Goal: Information Seeking & Learning: Find specific fact

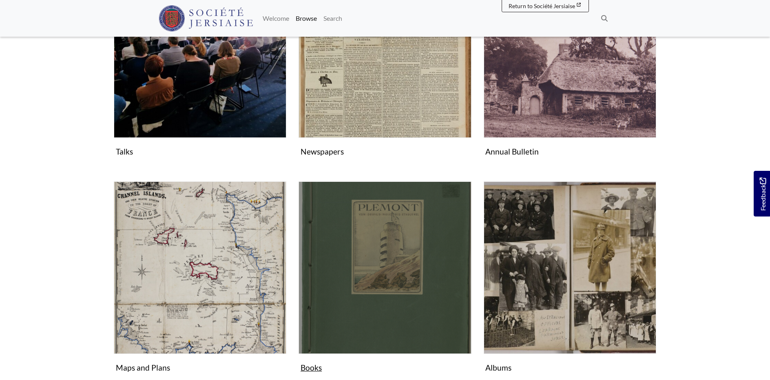
scroll to position [212, 0]
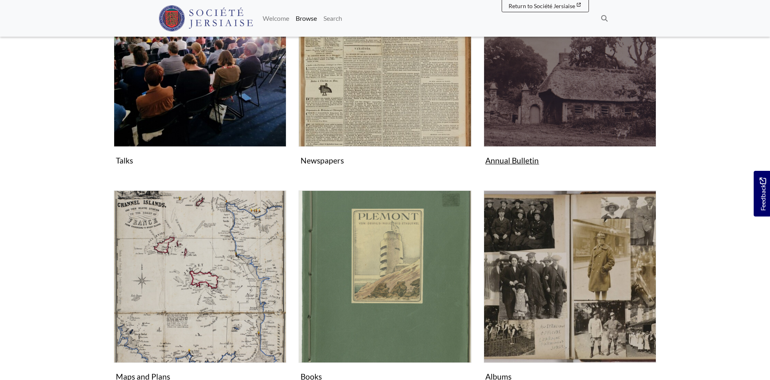
click at [614, 93] on img "Subcollection" at bounding box center [569, 60] width 172 height 172
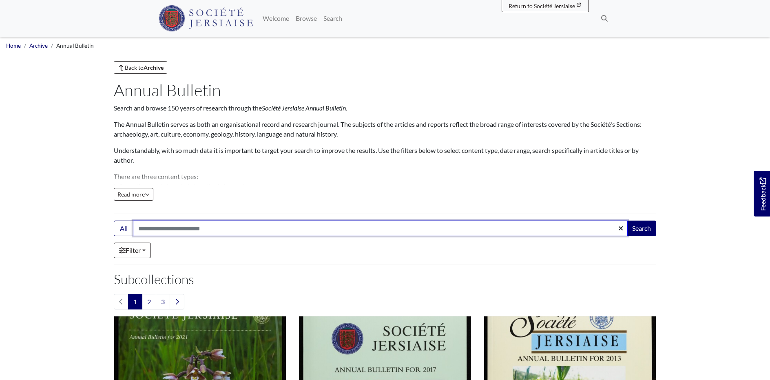
click at [148, 231] on input "Search:" at bounding box center [380, 228] width 494 height 15
type input "******"
click at [641, 228] on button "Search" at bounding box center [641, 228] width 29 height 15
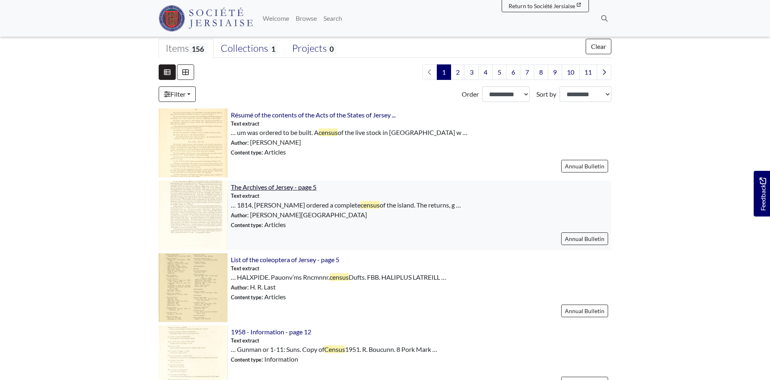
scroll to position [201, 0]
click at [269, 185] on span "The Archives of Jersey - page 5" at bounding box center [274, 188] width 86 height 8
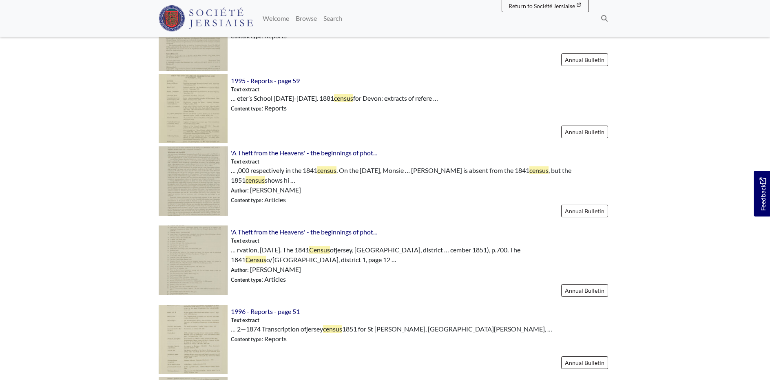
scroll to position [753, 0]
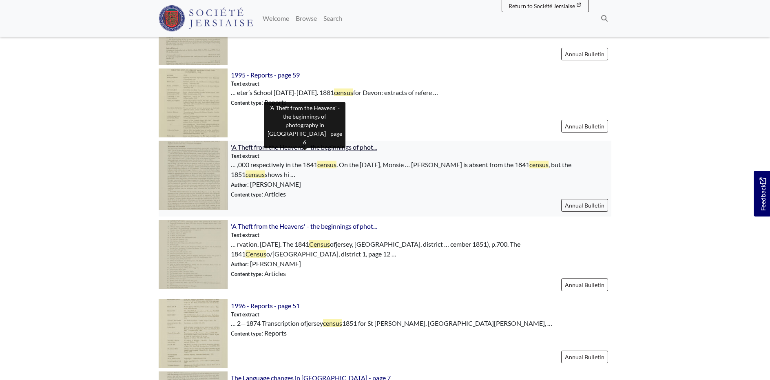
click at [300, 150] on span "'A Theft from the Heavens' - the beginnings of phot..." at bounding box center [304, 147] width 146 height 10
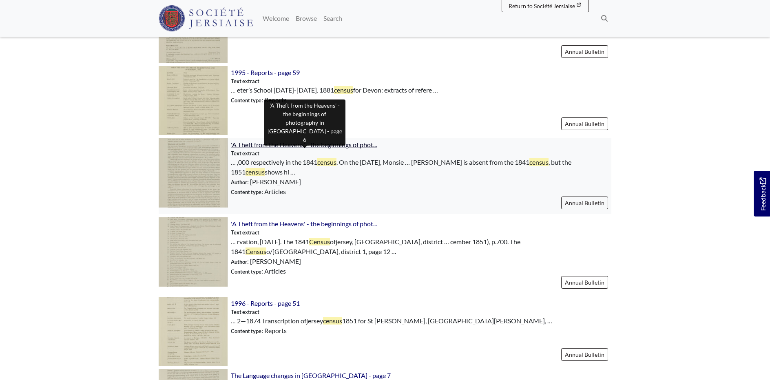
scroll to position [759, 0]
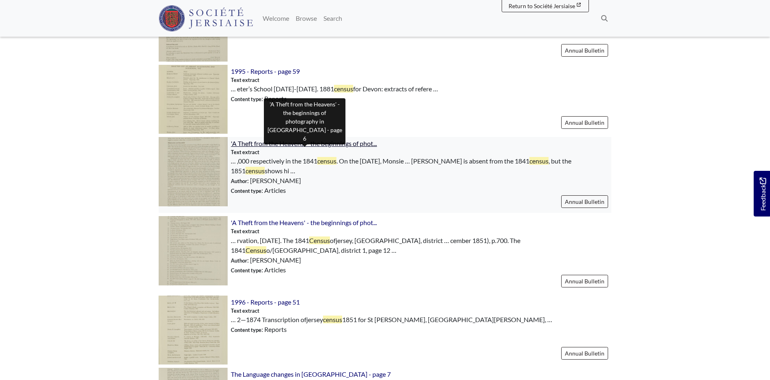
click at [290, 146] on span "'A Theft from the Heavens' - the beginnings of phot..." at bounding box center [304, 143] width 146 height 8
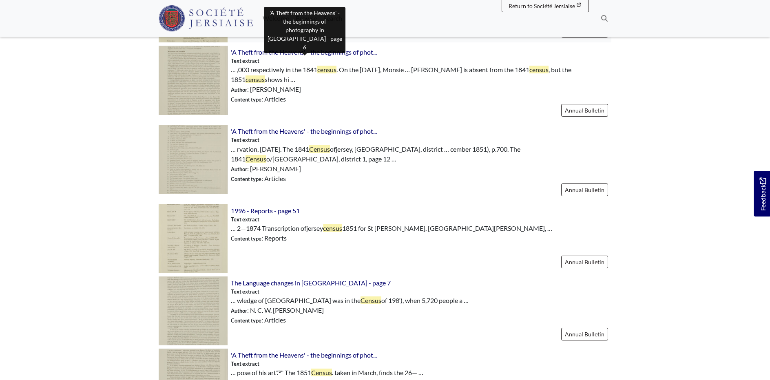
scroll to position [852, 0]
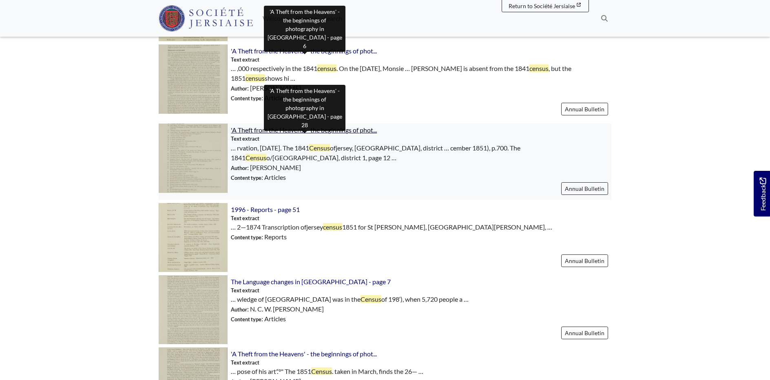
click at [289, 128] on span "'A Theft from the Heavens' - the beginnings of phot..." at bounding box center [304, 130] width 146 height 8
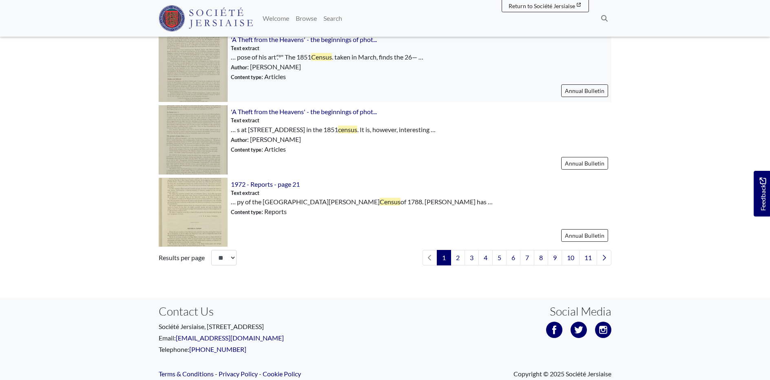
scroll to position [1175, 0]
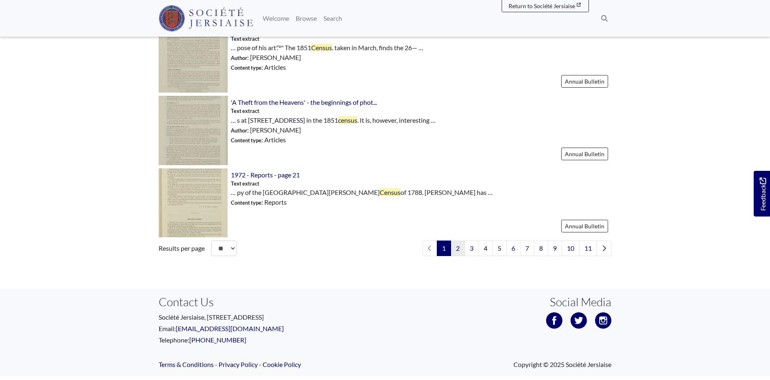
click at [457, 247] on link "2" at bounding box center [457, 248] width 14 height 15
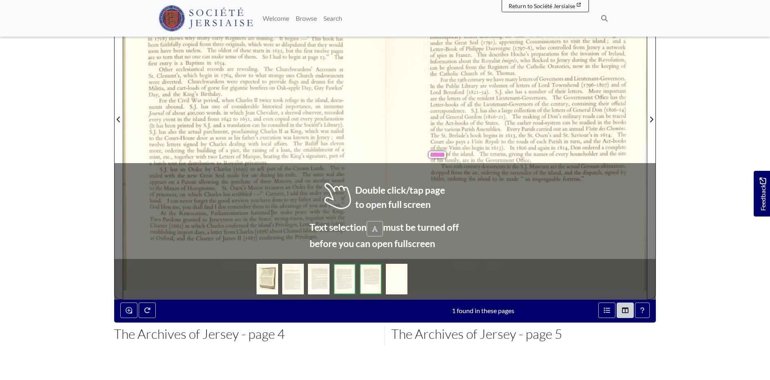
scroll to position [233, 0]
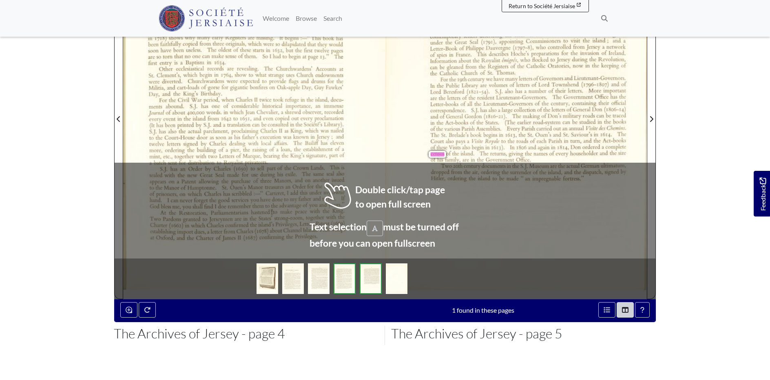
click at [404, 100] on div "288 For the 18th century in addition to the Act-books of the Court and States, …" at bounding box center [516, 118] width 262 height 361
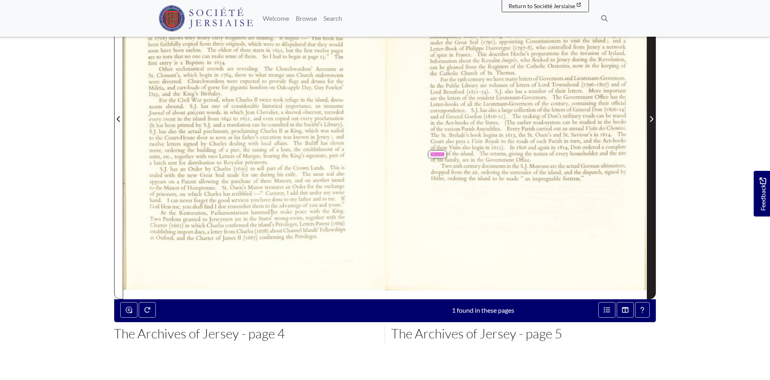
click at [651, 119] on icon "Next Page" at bounding box center [651, 119] width 4 height 7
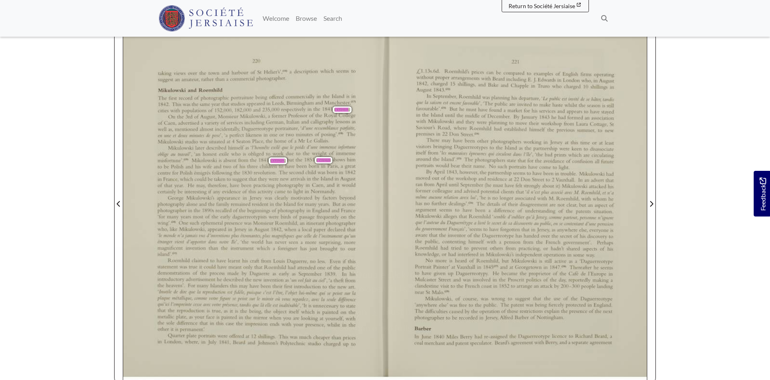
scroll to position [168, 0]
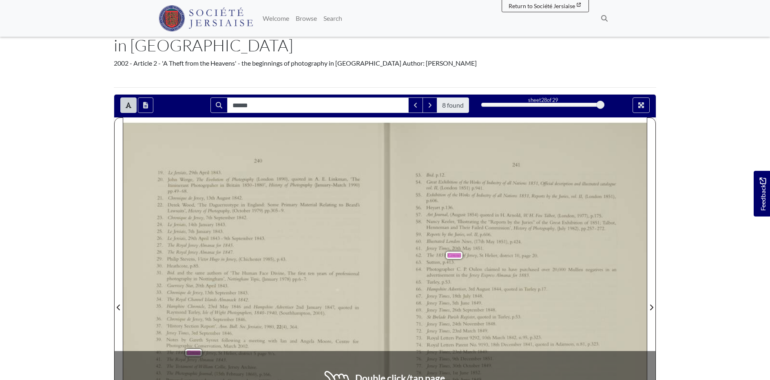
scroll to position [64, 0]
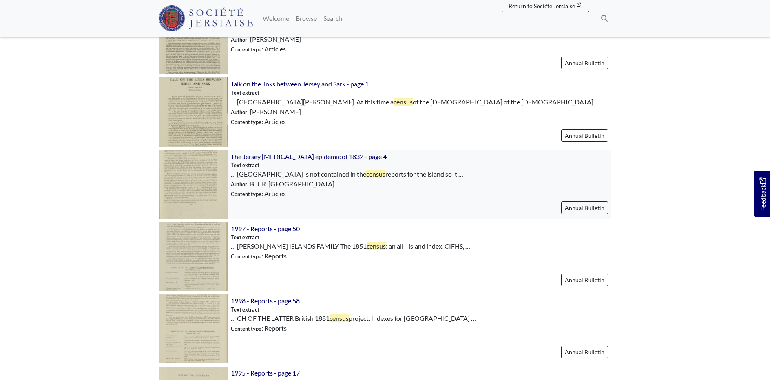
scroll to position [306, 0]
click at [278, 152] on span "The Jersey [MEDICAL_DATA] epidemic of 1832 - page 4" at bounding box center [309, 156] width 156 height 8
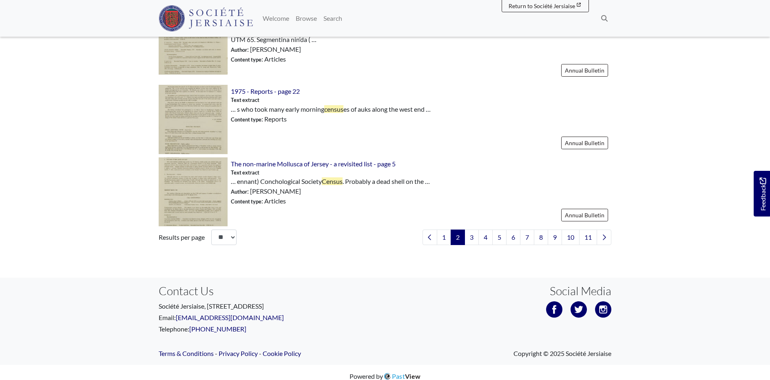
scroll to position [1193, 0]
click at [467, 230] on link "3" at bounding box center [471, 237] width 14 height 15
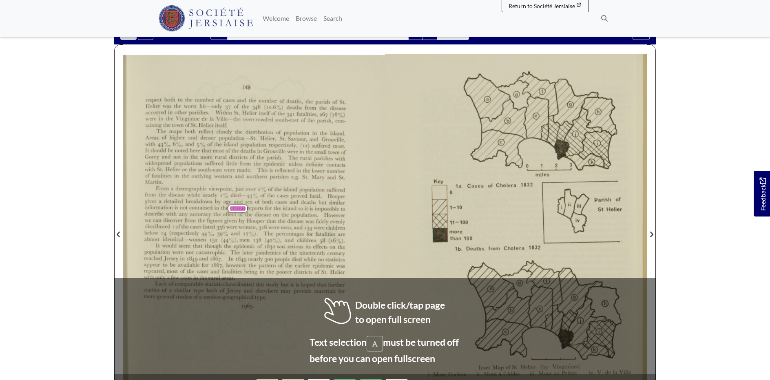
scroll to position [118, 0]
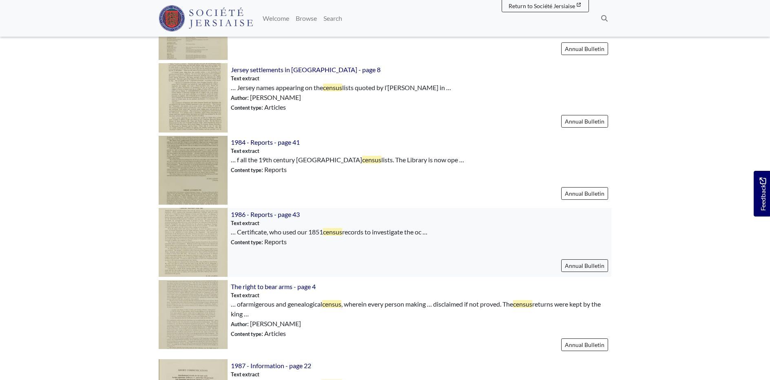
scroll to position [828, 0]
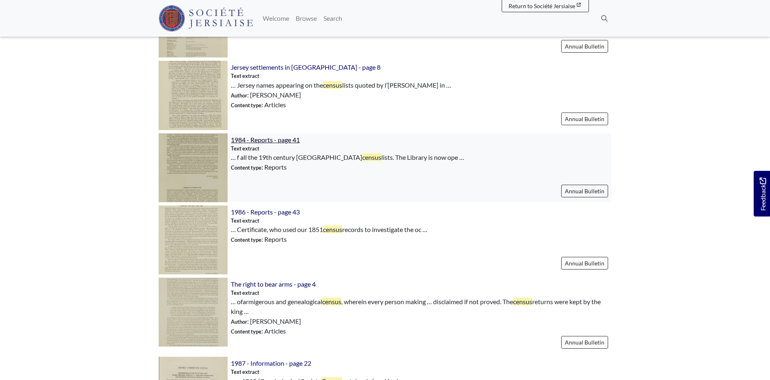
click at [279, 139] on span "1984 - Reports - page 41" at bounding box center [265, 140] width 69 height 8
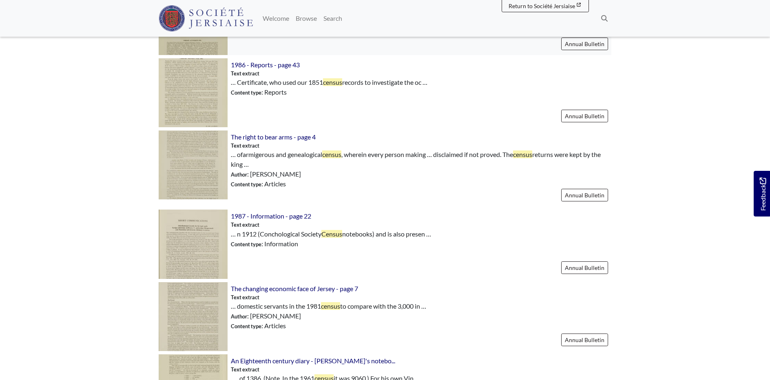
scroll to position [976, 0]
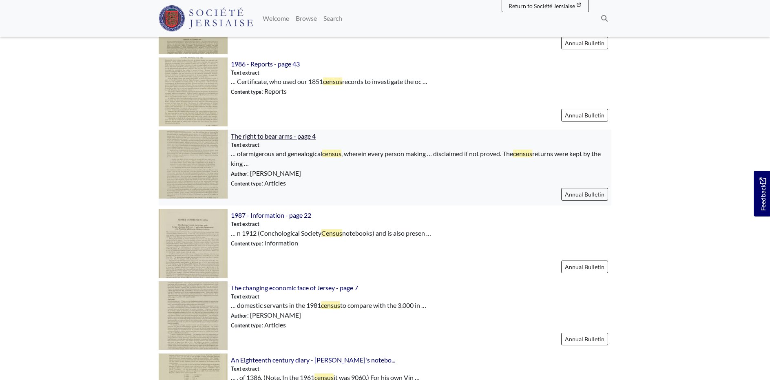
click at [263, 135] on span "The right to bear arms - page 4" at bounding box center [273, 136] width 85 height 8
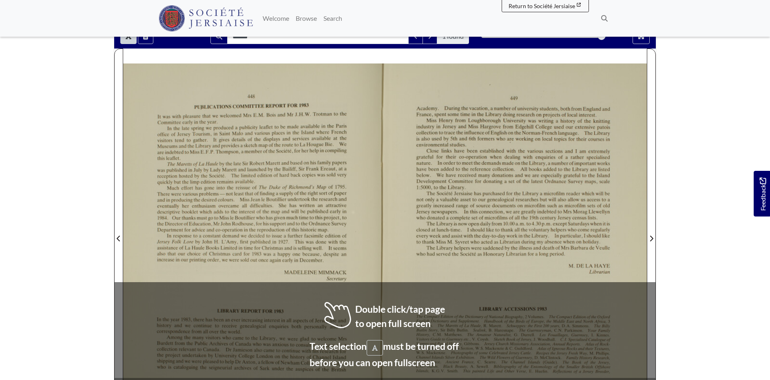
scroll to position [113, 0]
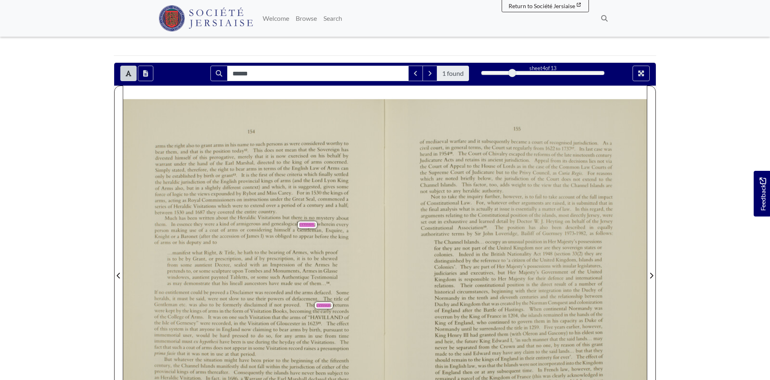
scroll to position [79, 0]
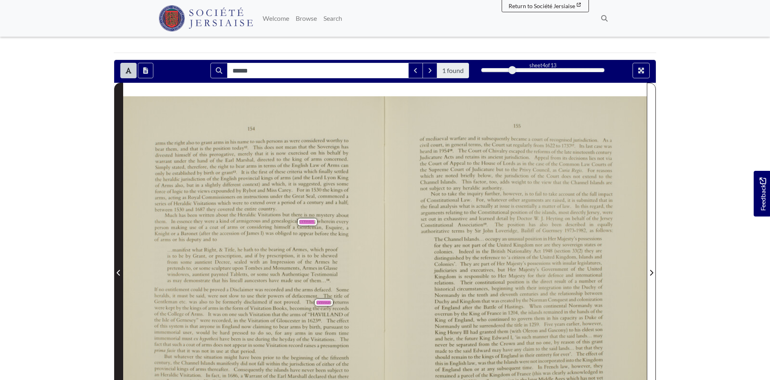
click at [119, 276] on icon "Previous Page" at bounding box center [118, 273] width 3 height 6
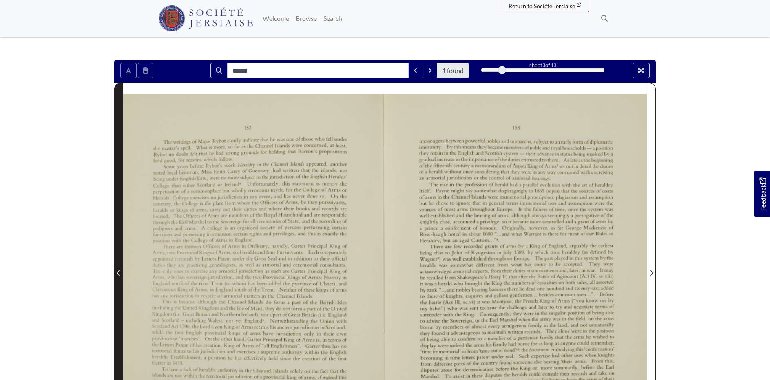
click at [119, 276] on icon "Previous Page" at bounding box center [118, 273] width 3 height 6
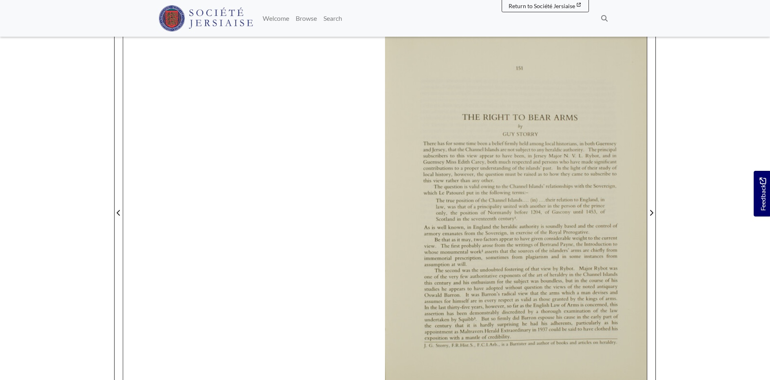
scroll to position [141, 0]
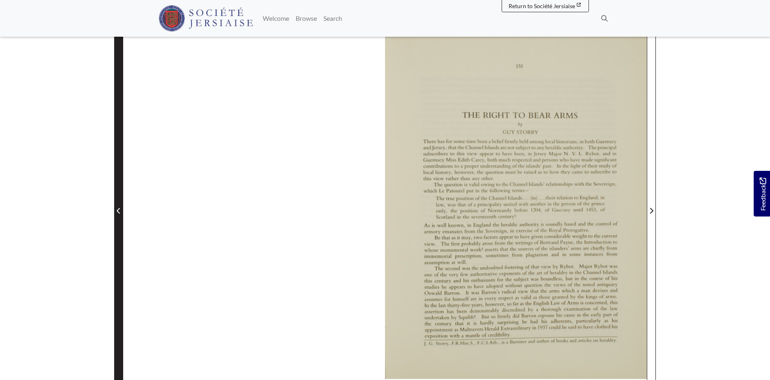
click at [121, 211] on span "Previous Page" at bounding box center [119, 211] width 8 height 10
click at [117, 211] on icon "Previous Page" at bounding box center [118, 211] width 3 height 6
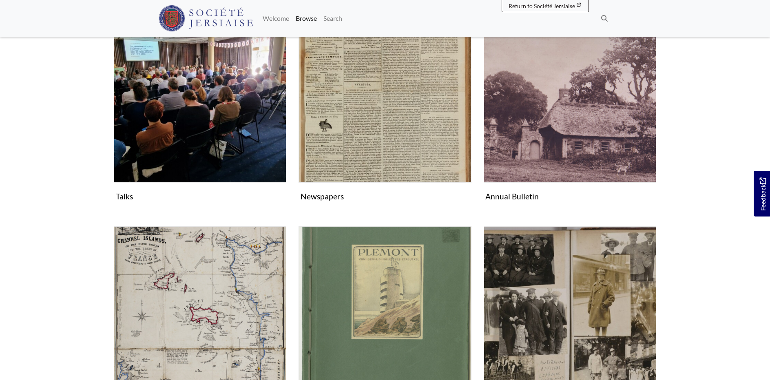
scroll to position [199, 0]
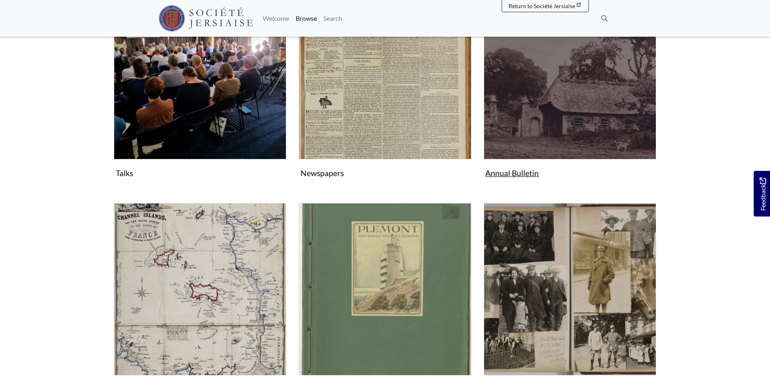
click at [580, 117] on img "Subcollection" at bounding box center [569, 73] width 172 height 172
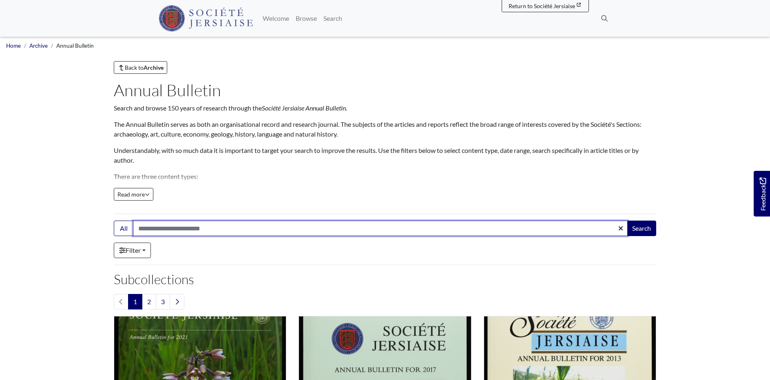
click at [141, 230] on input "Search:" at bounding box center [380, 228] width 494 height 15
type input "******"
click at [641, 228] on button "Search" at bounding box center [641, 228] width 29 height 15
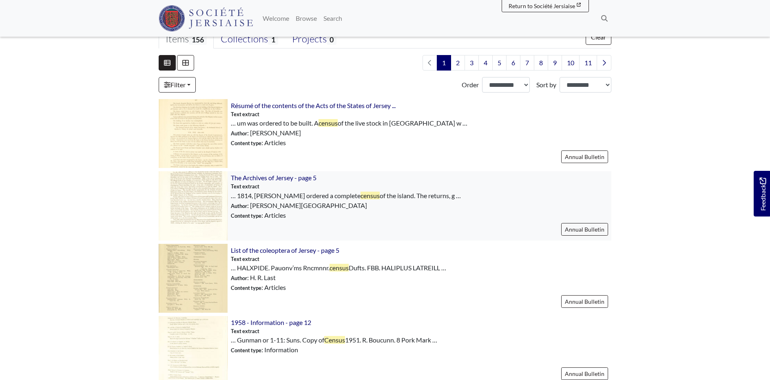
scroll to position [214, 0]
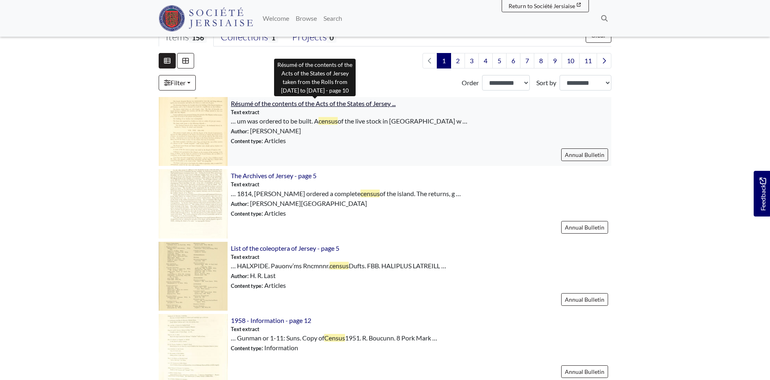
click at [280, 102] on span "Résumé of the contents of the Acts of the States of Jersey ..." at bounding box center [313, 103] width 165 height 8
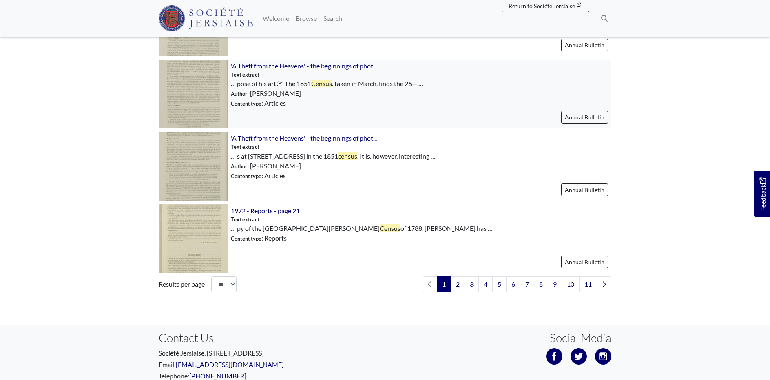
scroll to position [1144, 0]
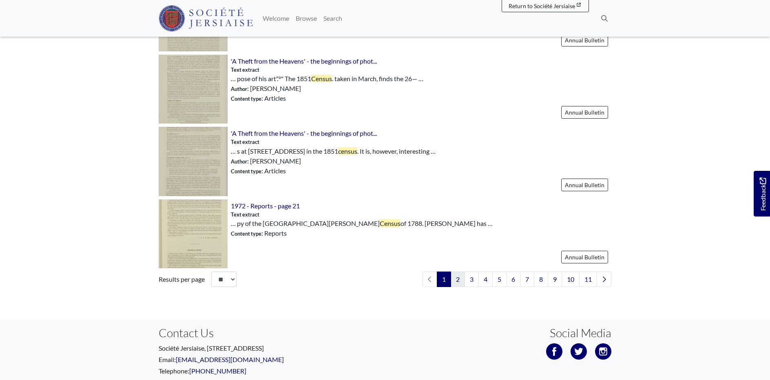
click at [461, 280] on link "2" at bounding box center [457, 278] width 14 height 15
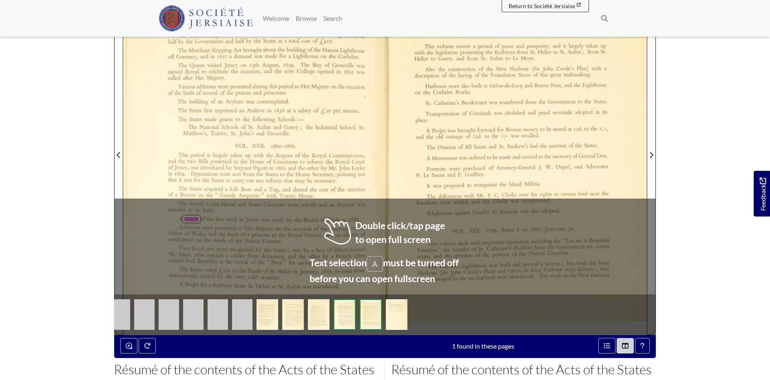
scroll to position [227, 0]
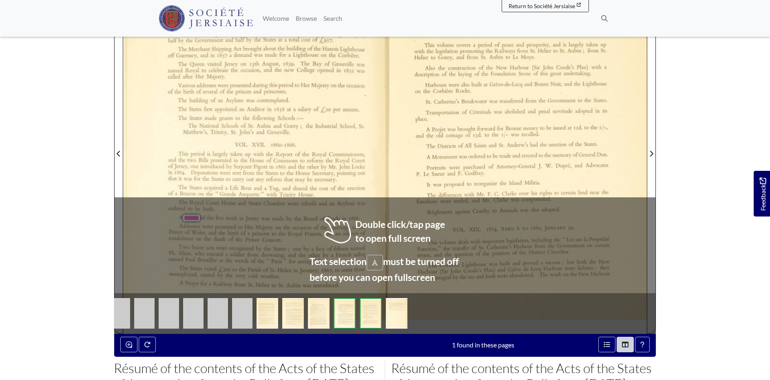
click at [344, 127] on span "School," at bounding box center [347, 125] width 14 height 5
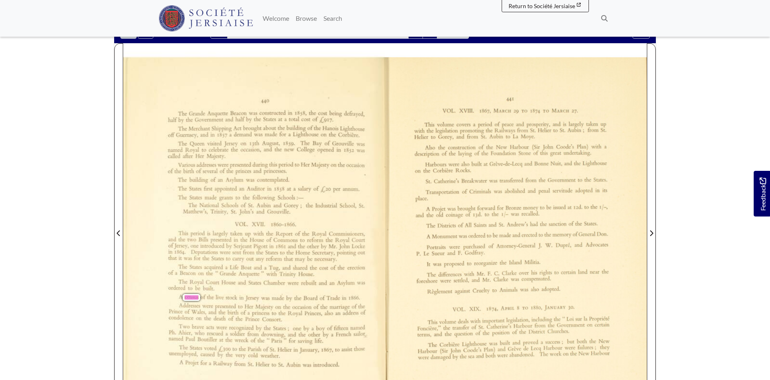
scroll to position [152, 0]
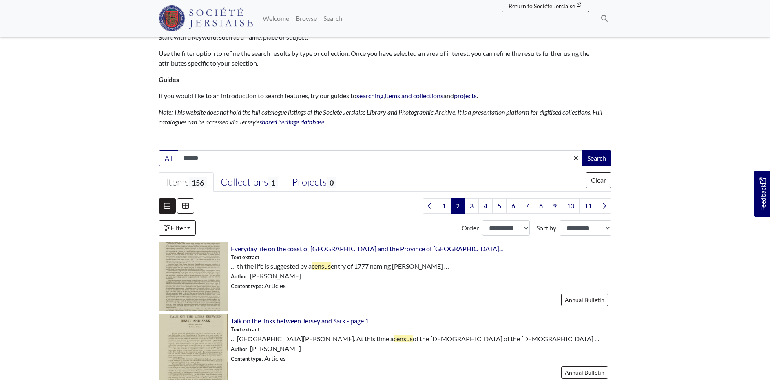
scroll to position [70, 0]
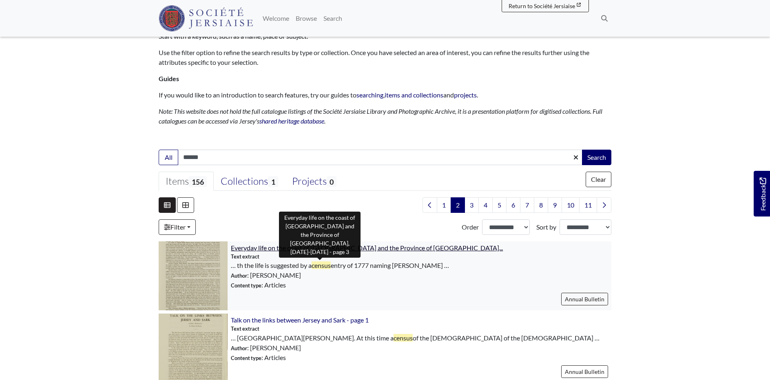
click at [278, 247] on span "Everyday life on the coast of [GEOGRAPHIC_DATA] and the Province of [GEOGRAPHIC…" at bounding box center [367, 248] width 272 height 8
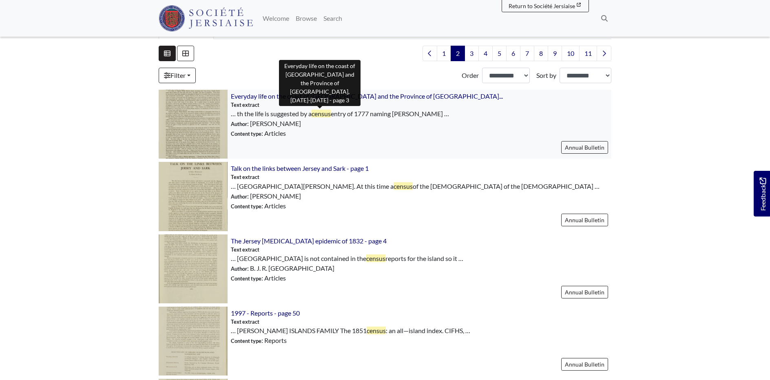
scroll to position [223, 0]
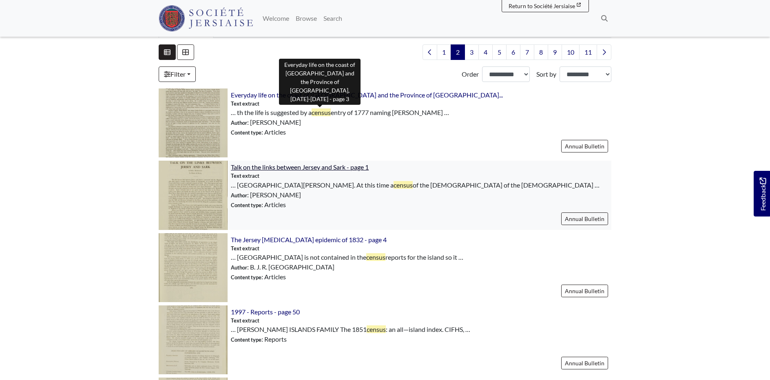
click at [296, 167] on span "Talk on the links between Jersey and Sark - page 1" at bounding box center [300, 167] width 138 height 8
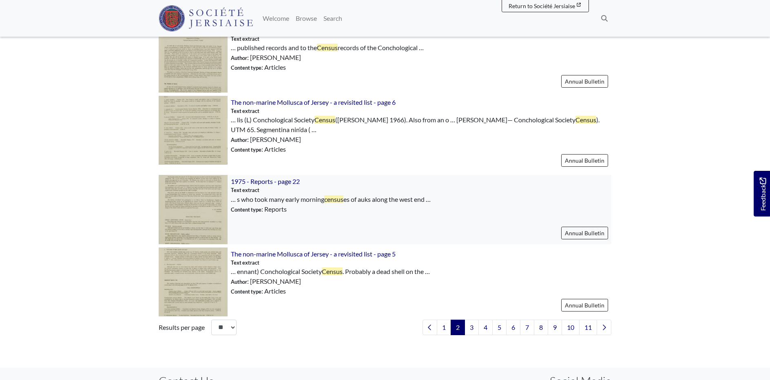
scroll to position [1105, 0]
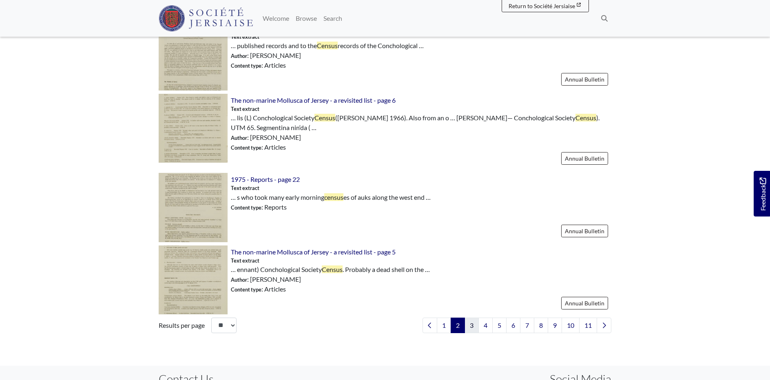
click at [472, 320] on link "3" at bounding box center [471, 325] width 14 height 15
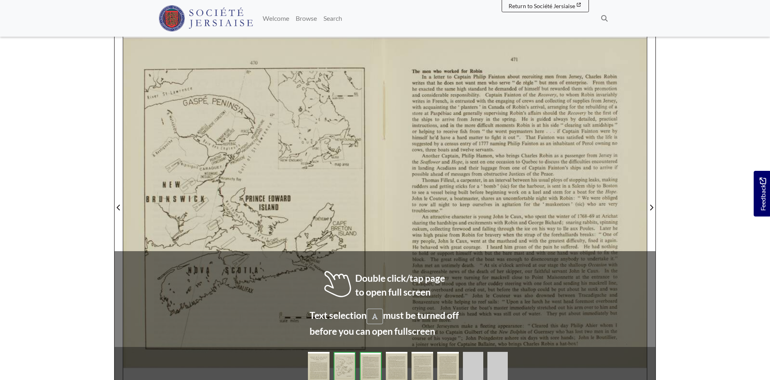
scroll to position [174, 0]
click at [351, 203] on div at bounding box center [254, 202] width 262 height 370
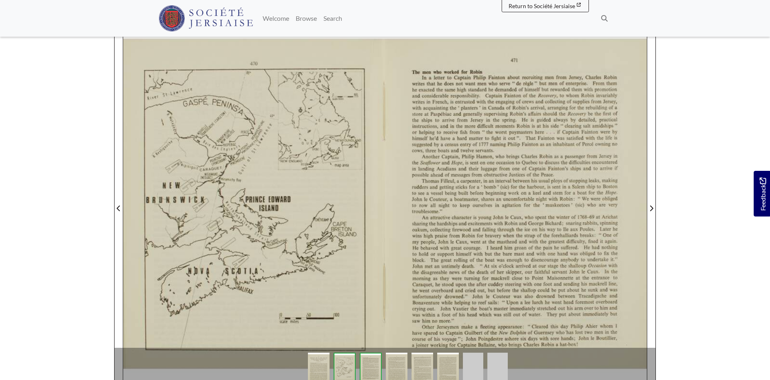
scroll to position [175, 0]
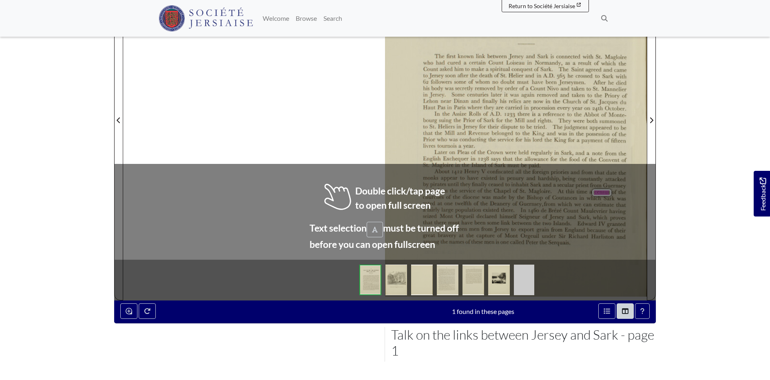
scroll to position [236, 0]
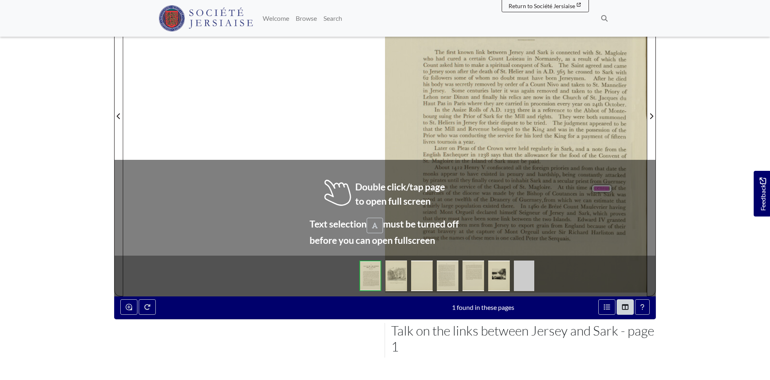
click at [440, 135] on span "who" at bounding box center [441, 134] width 8 height 5
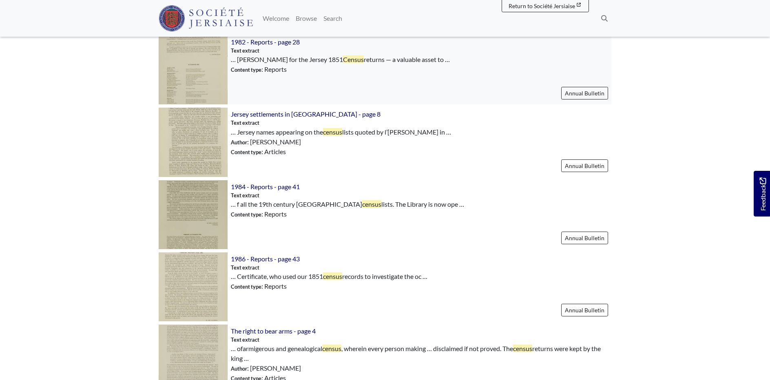
scroll to position [782, 0]
click at [263, 185] on span "1984 - Reports - page 41" at bounding box center [265, 186] width 69 height 8
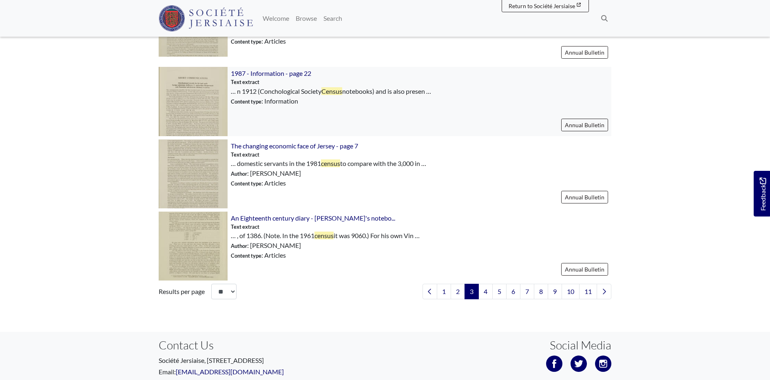
scroll to position [1119, 0]
click at [486, 289] on link "4" at bounding box center [485, 290] width 14 height 15
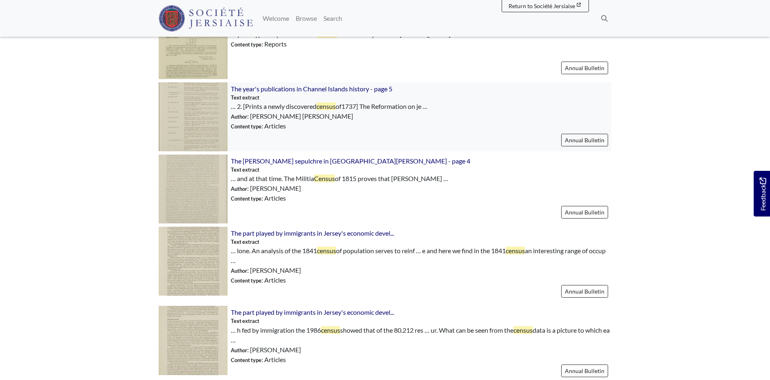
scroll to position [373, 0]
click at [278, 90] on span "The year's publications in Channel Islands history - page 5" at bounding box center [311, 89] width 161 height 8
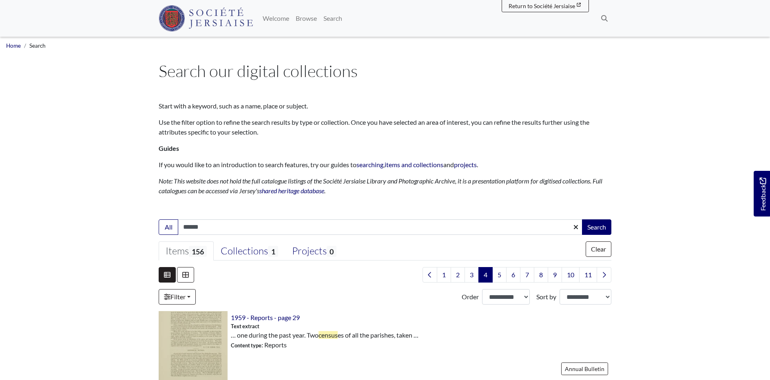
scroll to position [0, 0]
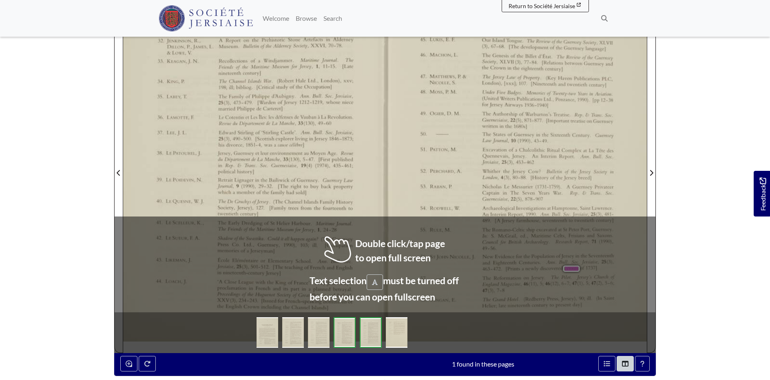
scroll to position [185, 0]
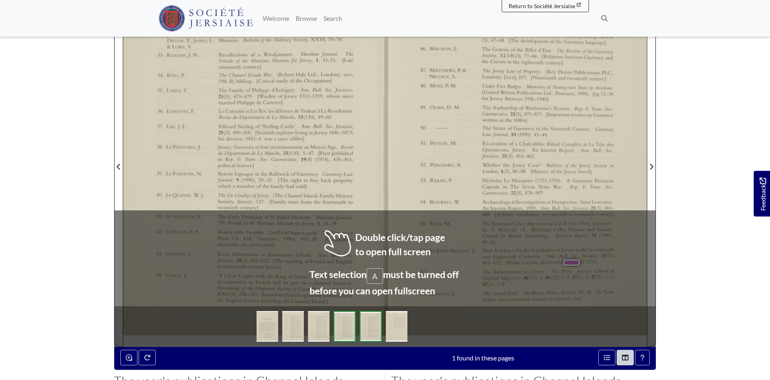
click at [331, 162] on div "jersey, Guernsey et lcur environnement au Moyen Age. Revue du Département de La…" at bounding box center [285, 156] width 136 height 23
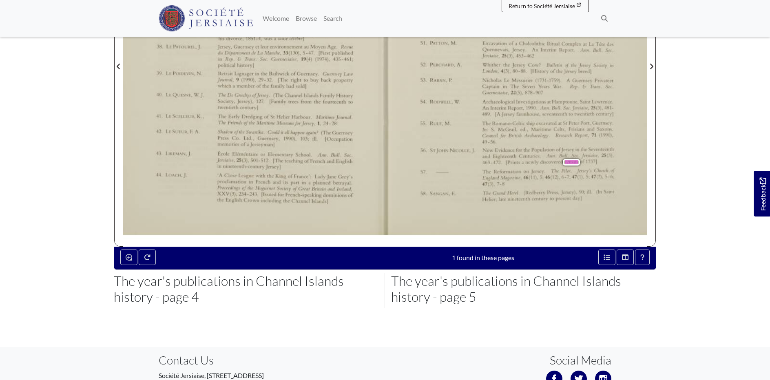
scroll to position [286, 0]
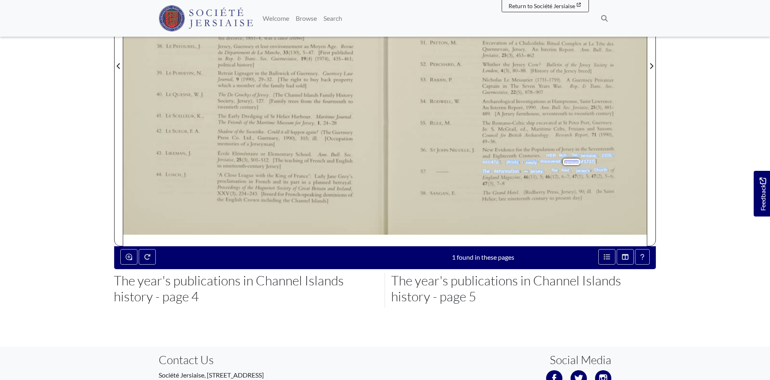
drag, startPoint x: 547, startPoint y: 155, endPoint x: 606, endPoint y: 169, distance: 61.1
click at [606, 169] on div "45. 46. 47. 48. 49. 50. 51. 52. 53. 54. 55. 56. 57. 58. LUKis, E. F. MACHON, L.…" at bounding box center [516, 67] width 262 height 358
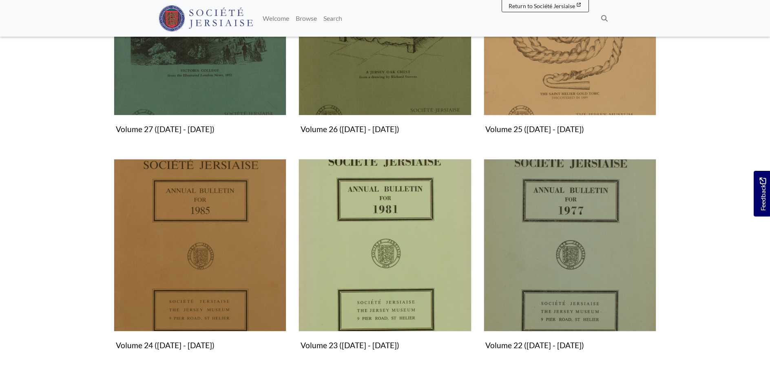
scroll to position [806, 0]
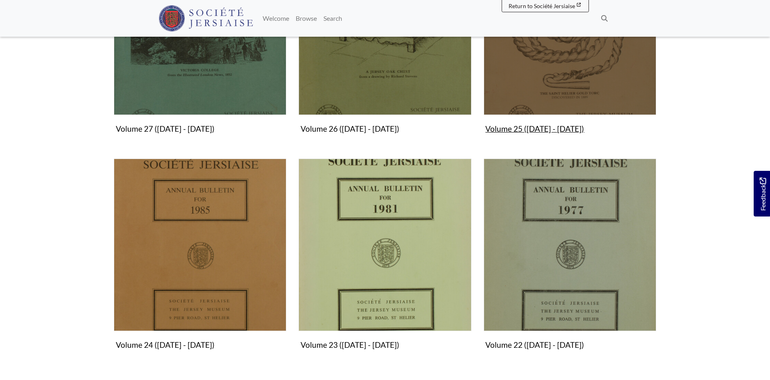
click at [578, 59] on img "Subcollection" at bounding box center [569, 29] width 172 height 172
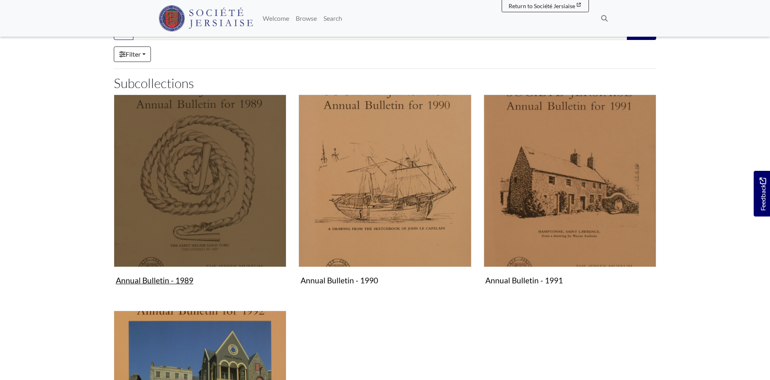
scroll to position [120, 0]
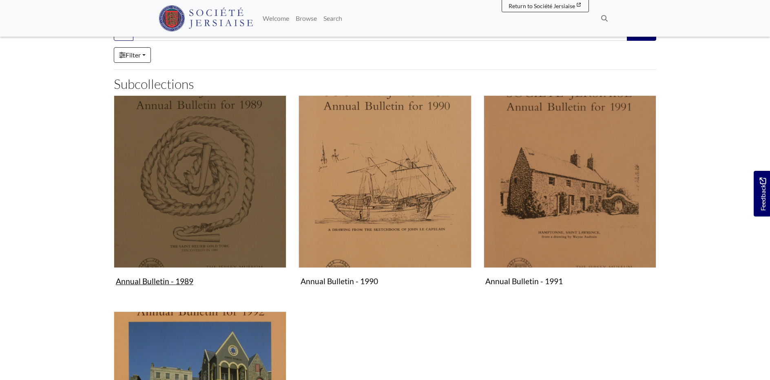
click at [233, 139] on img "Subcollection" at bounding box center [200, 181] width 172 height 172
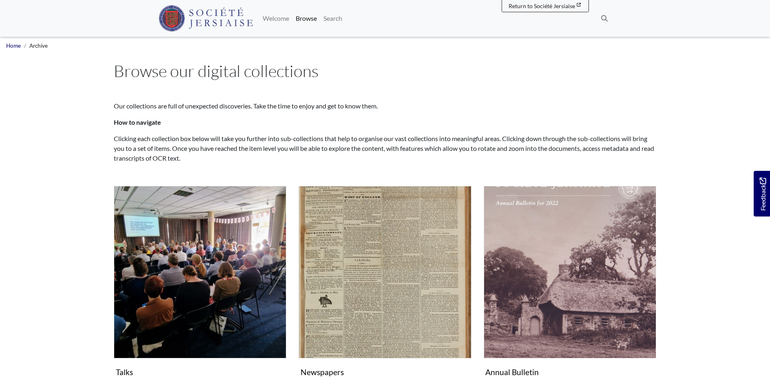
scroll to position [199, 0]
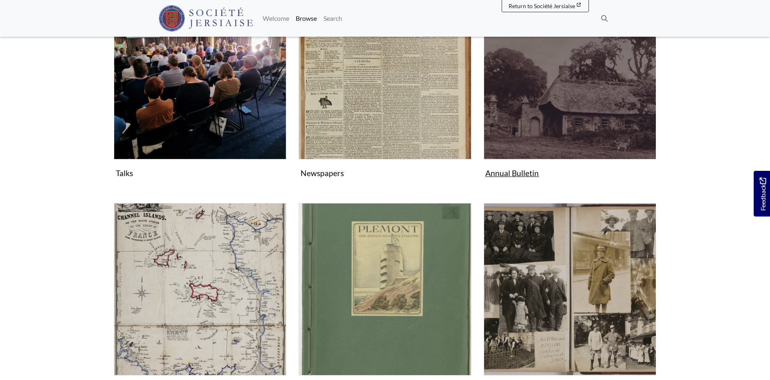
click at [545, 119] on img "Subcollection" at bounding box center [569, 73] width 172 height 172
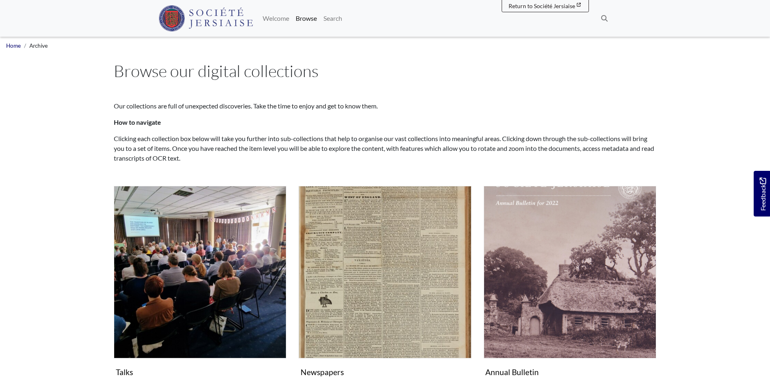
scroll to position [0, 0]
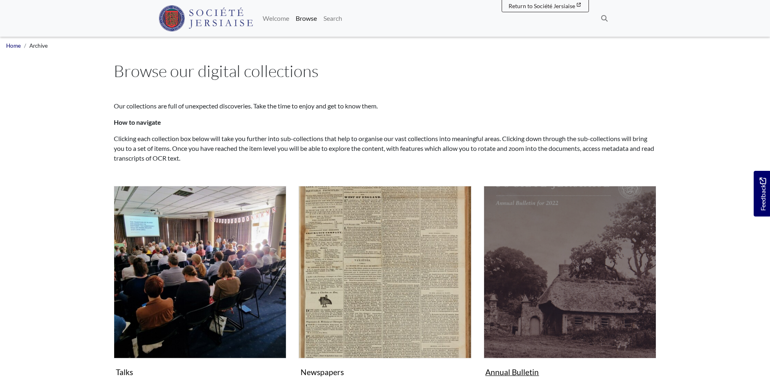
click at [591, 246] on img "Subcollection" at bounding box center [569, 272] width 172 height 172
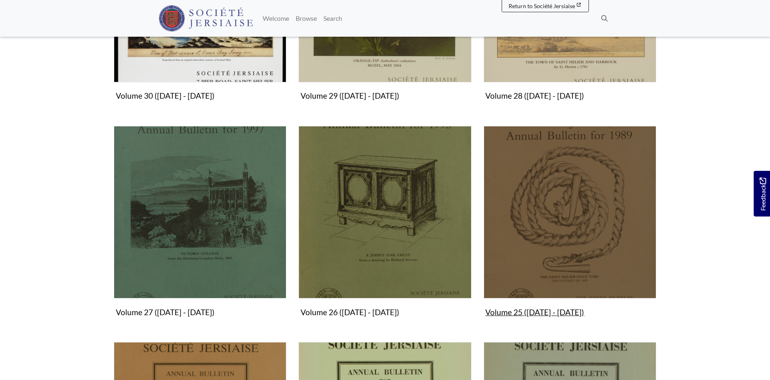
scroll to position [626, 0]
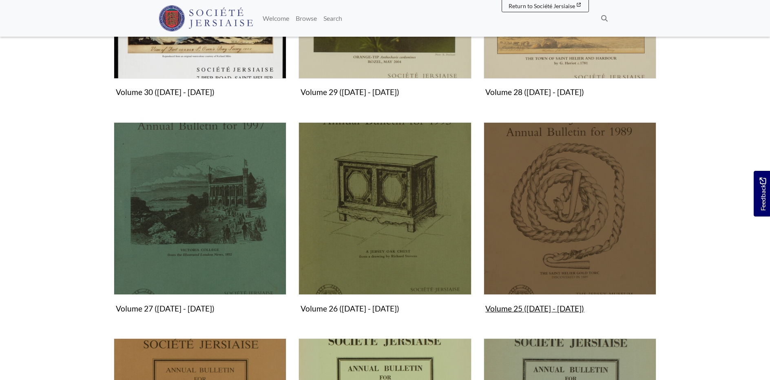
click at [603, 250] on img "Subcollection" at bounding box center [569, 208] width 172 height 172
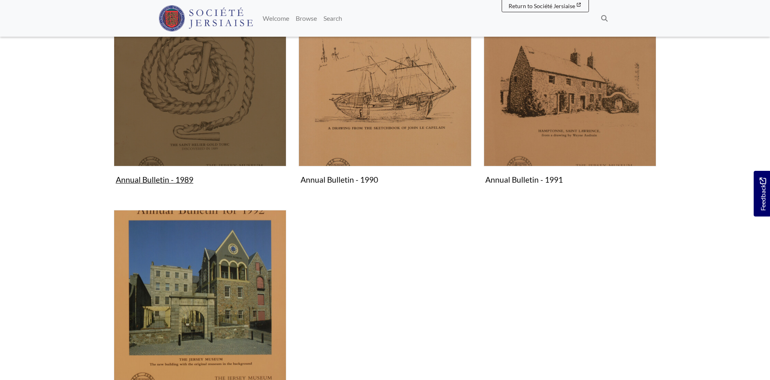
scroll to position [199, 0]
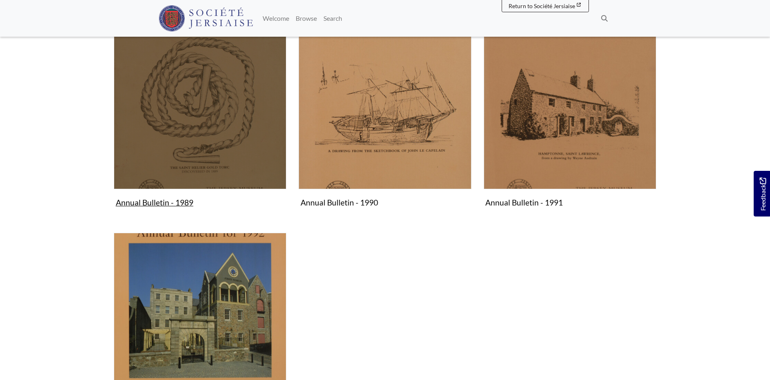
click at [258, 117] on img "Subcollection" at bounding box center [200, 103] width 172 height 172
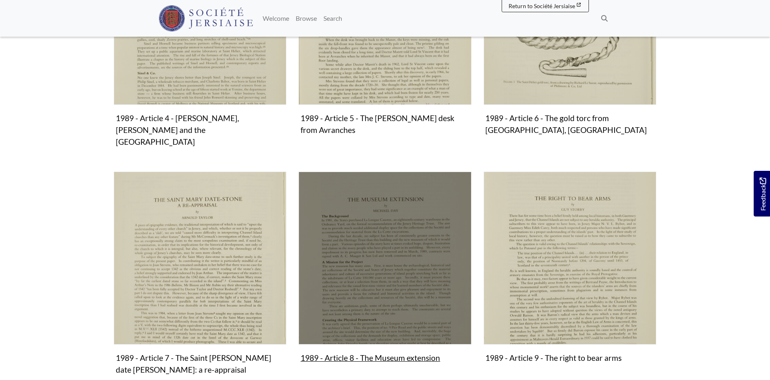
scroll to position [545, 0]
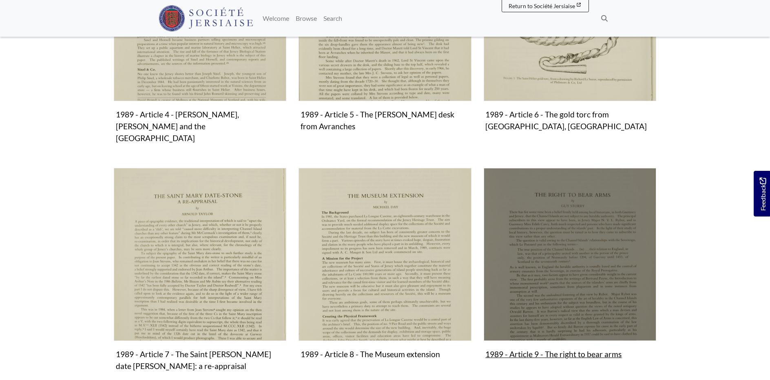
click at [548, 235] on img "Subcollection" at bounding box center [569, 254] width 172 height 172
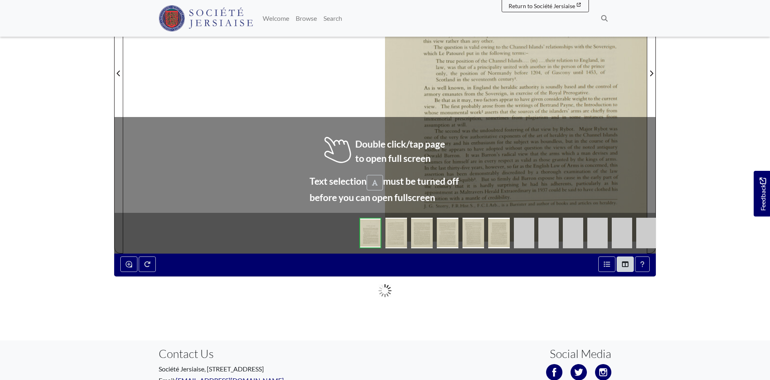
scroll to position [283, 0]
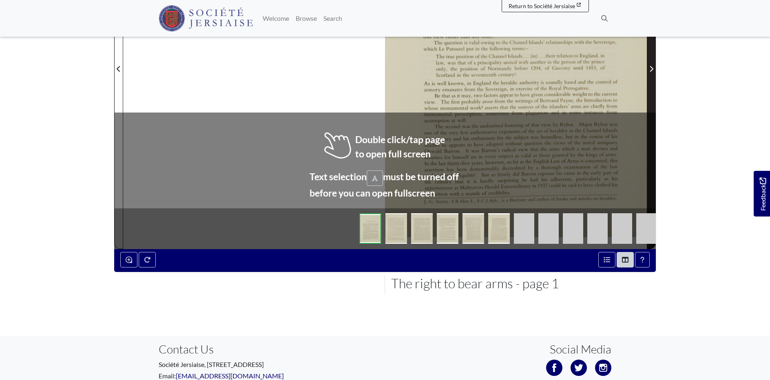
click at [653, 69] on icon "Next Page" at bounding box center [651, 69] width 3 height 6
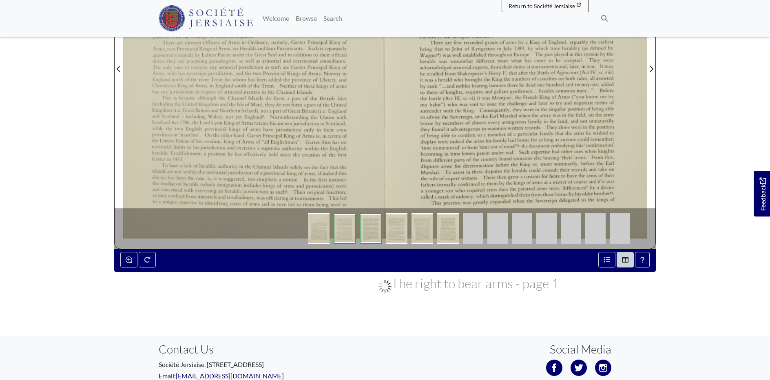
click at [379, 118] on div at bounding box center [254, 64] width 262 height 370
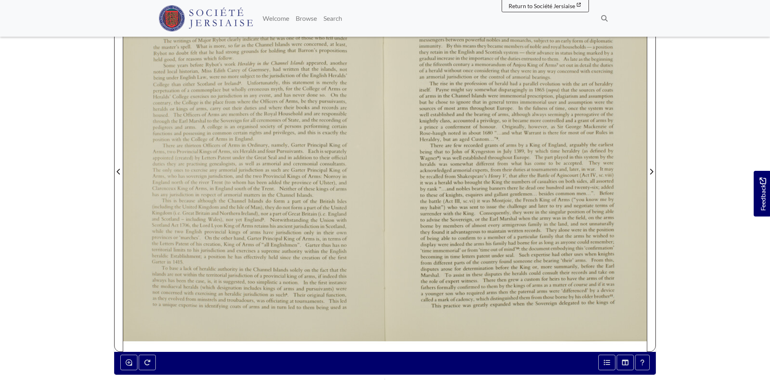
scroll to position [182, 0]
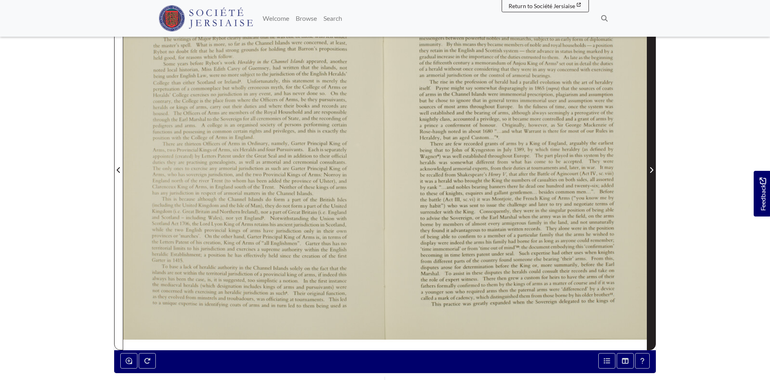
click at [653, 174] on span "Next Page" at bounding box center [651, 170] width 8 height 10
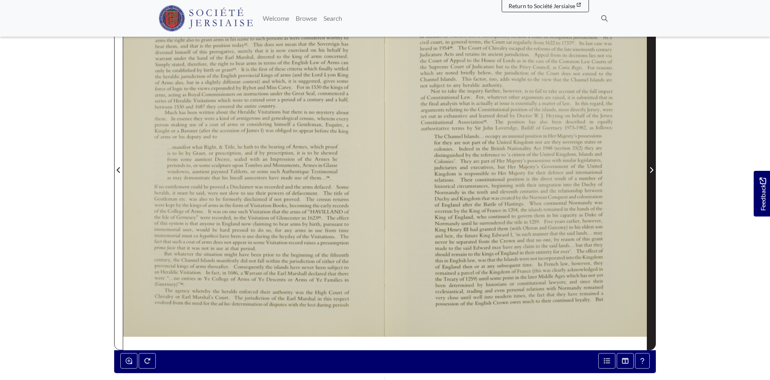
click at [653, 174] on span "Next Page" at bounding box center [651, 170] width 8 height 10
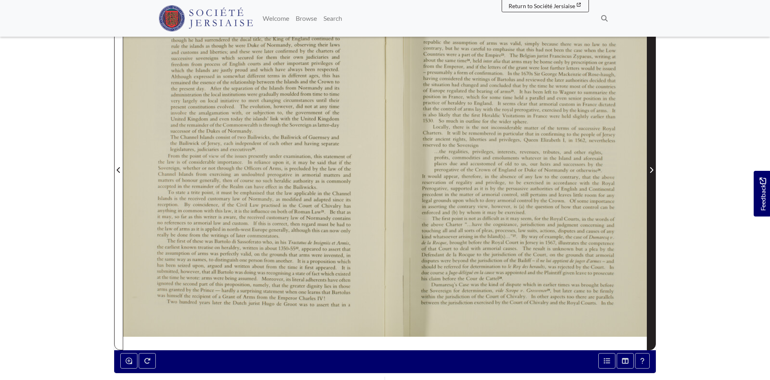
click at [653, 174] on span "Next Page" at bounding box center [651, 170] width 8 height 10
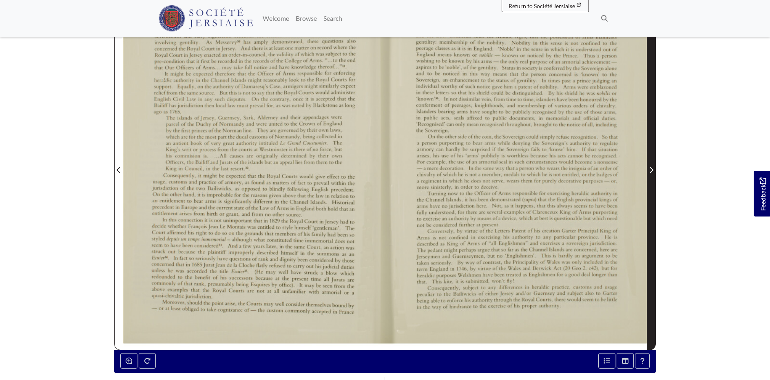
click at [653, 174] on span "Next Page" at bounding box center [651, 170] width 8 height 10
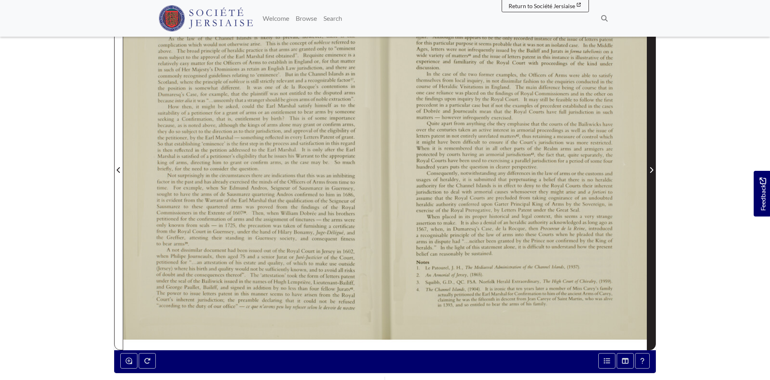
click at [653, 174] on span "Next Page" at bounding box center [651, 170] width 8 height 10
